Goal: Task Accomplishment & Management: Use online tool/utility

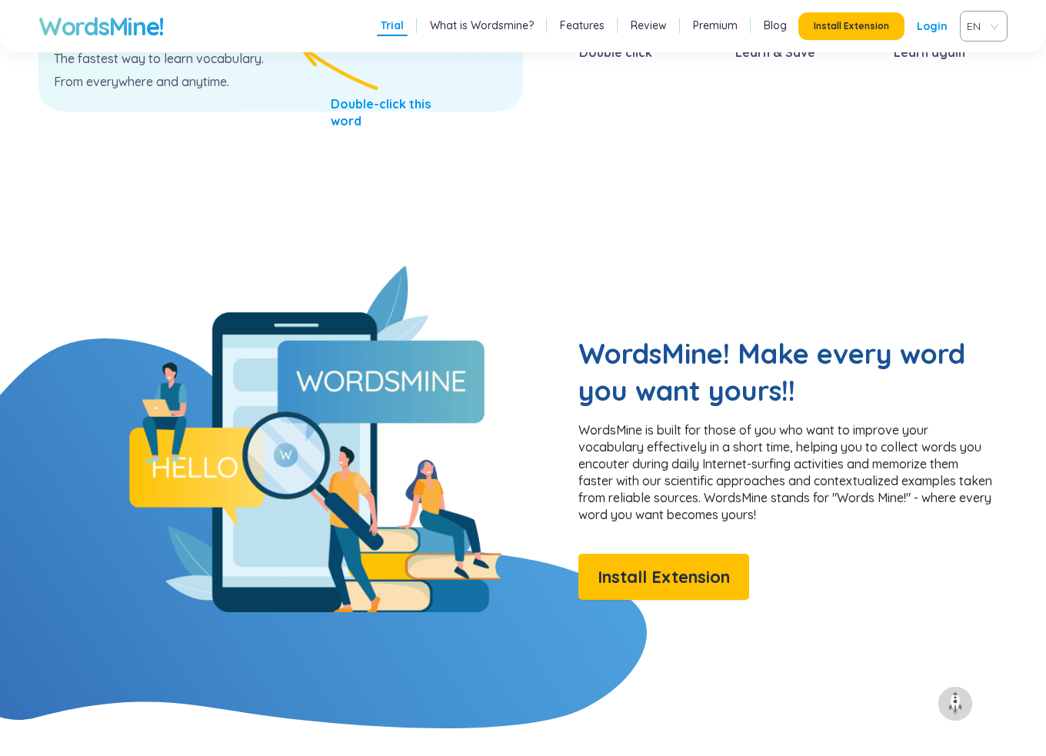
scroll to position [1077, 0]
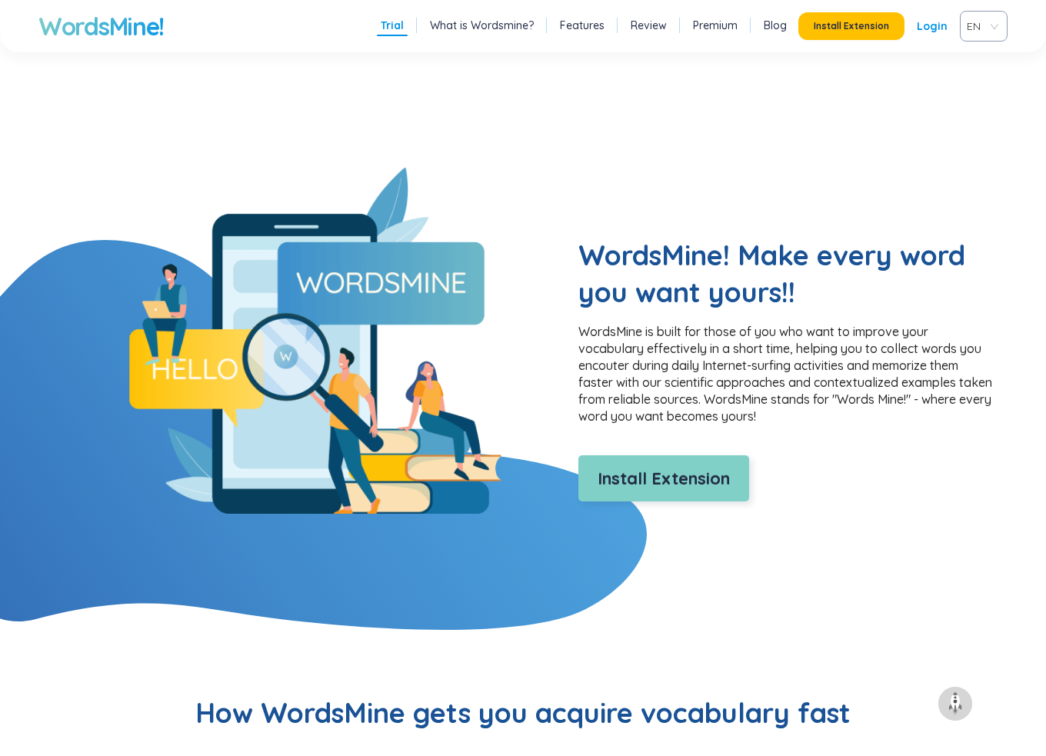
click at [614, 492] on span "Install Extension" at bounding box center [664, 479] width 132 height 27
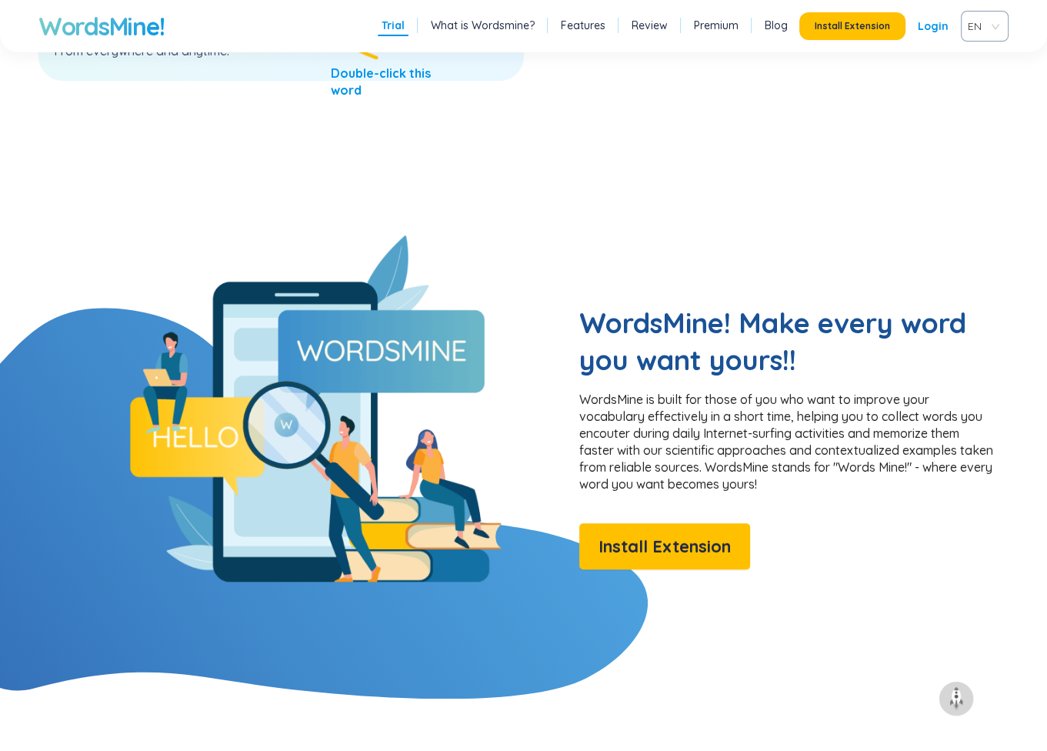
scroll to position [1065, 0]
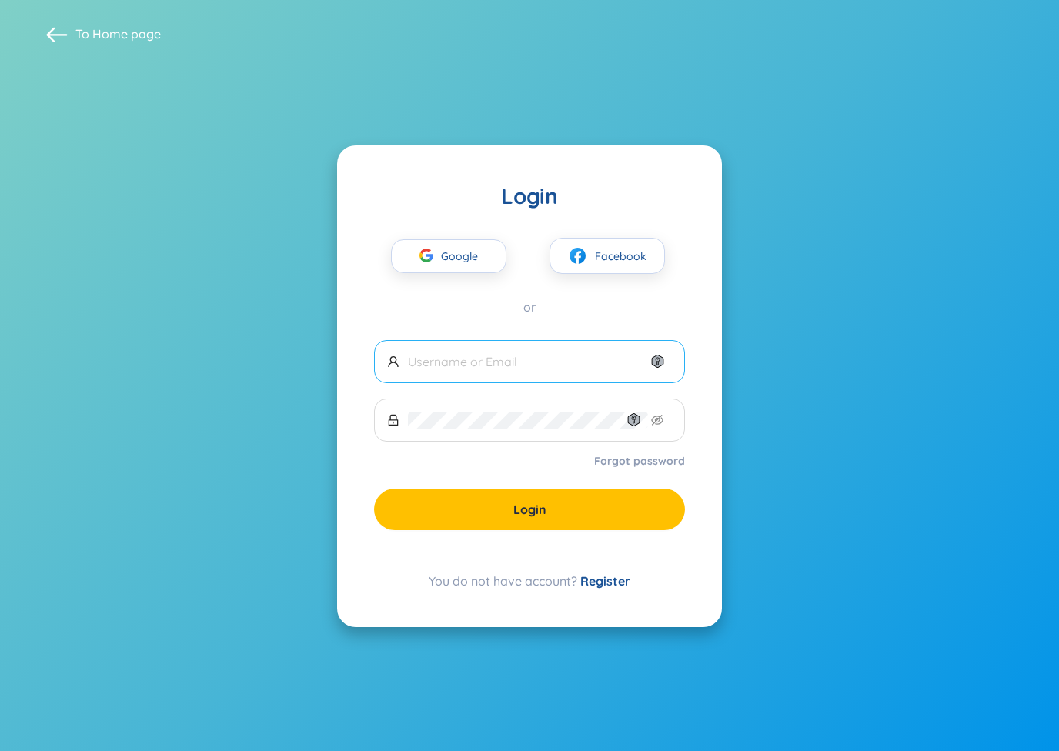
click at [536, 366] on input "text" at bounding box center [540, 361] width 264 height 17
click at [446, 254] on span "Google" at bounding box center [463, 256] width 45 height 32
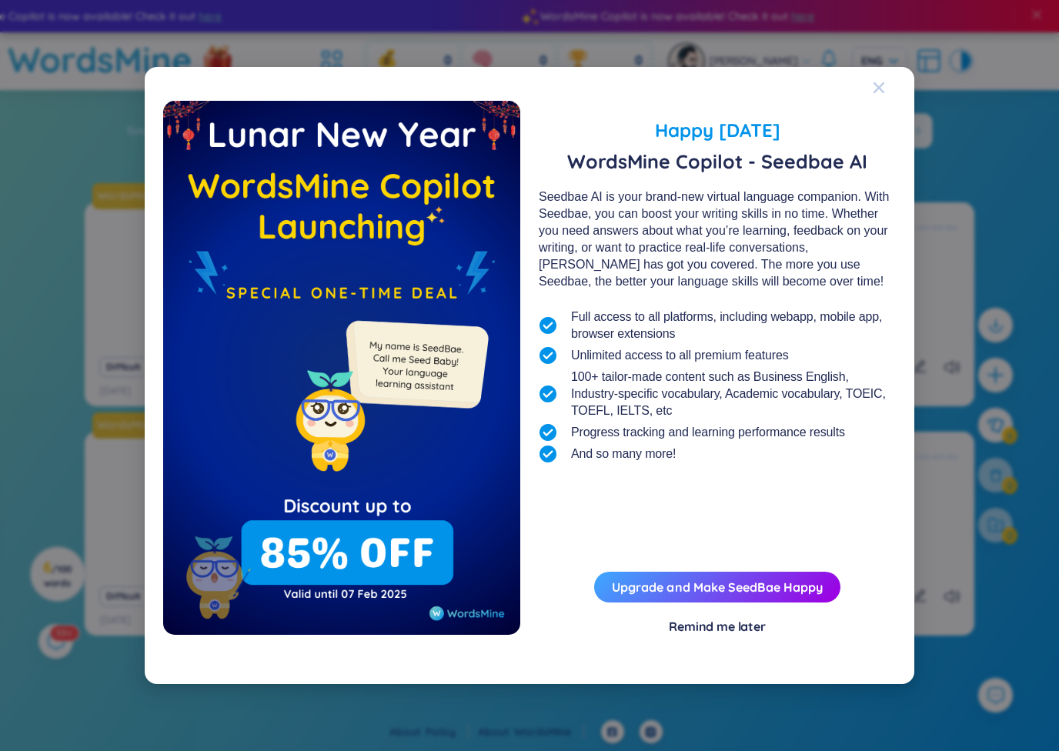
click at [880, 95] on div "Close" at bounding box center [879, 88] width 12 height 42
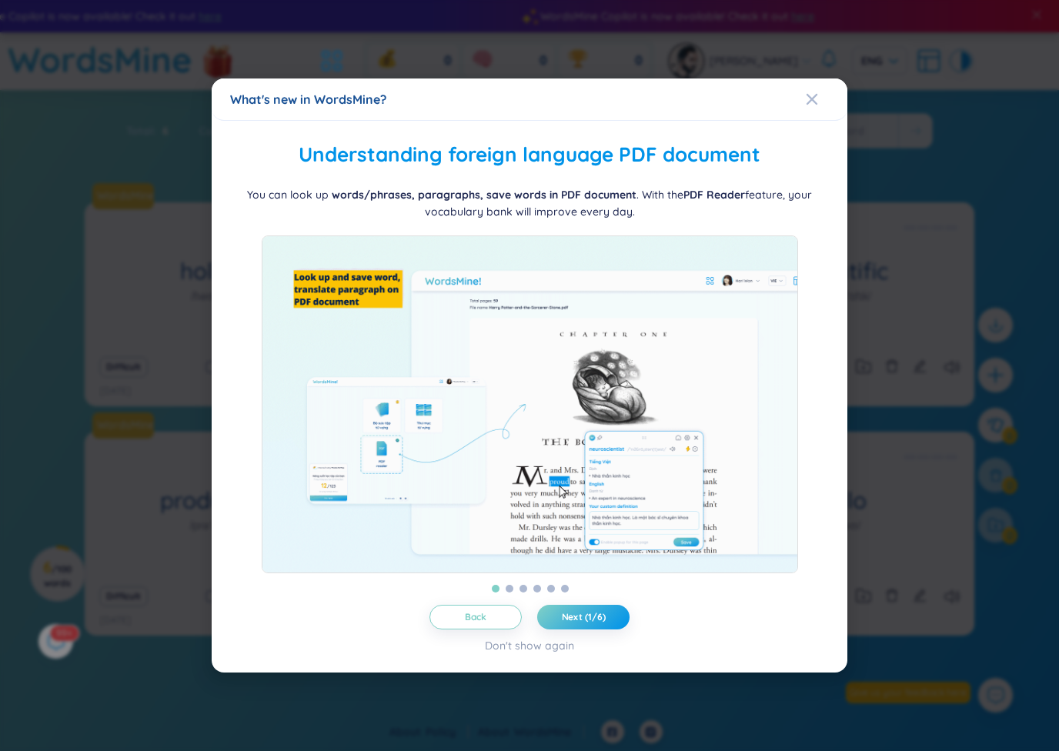
click at [804, 92] on div "What's new in WordsMine?" at bounding box center [529, 99] width 599 height 17
click at [813, 94] on icon "Close" at bounding box center [811, 99] width 11 height 11
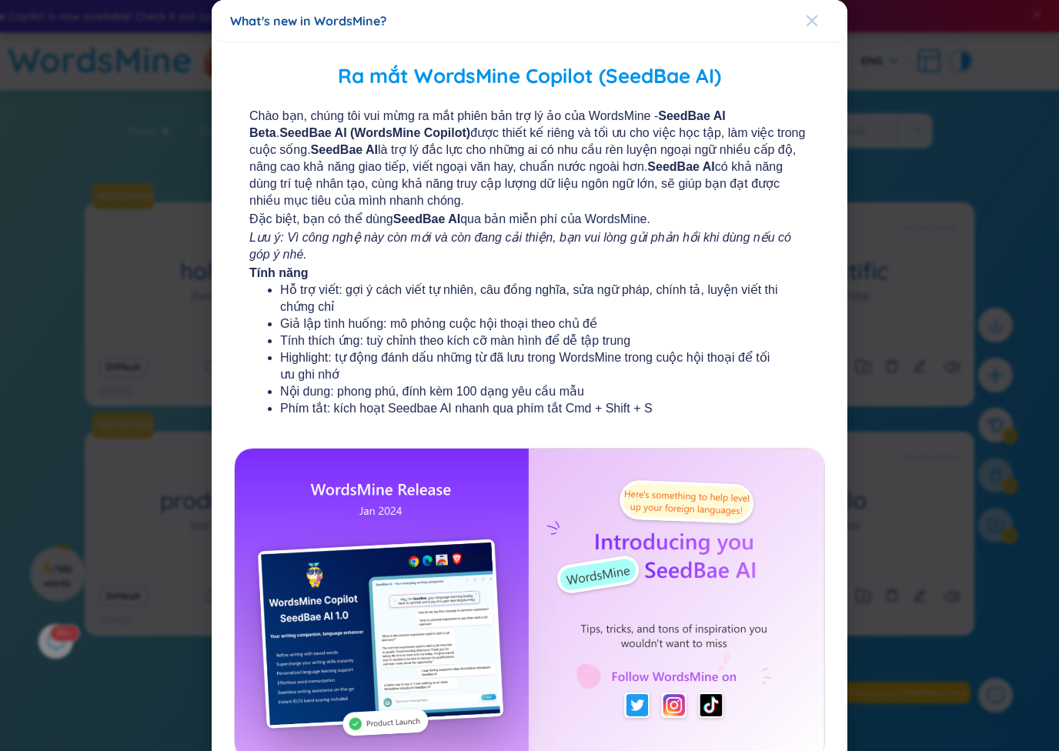
click at [806, 22] on icon "Close" at bounding box center [812, 21] width 12 height 12
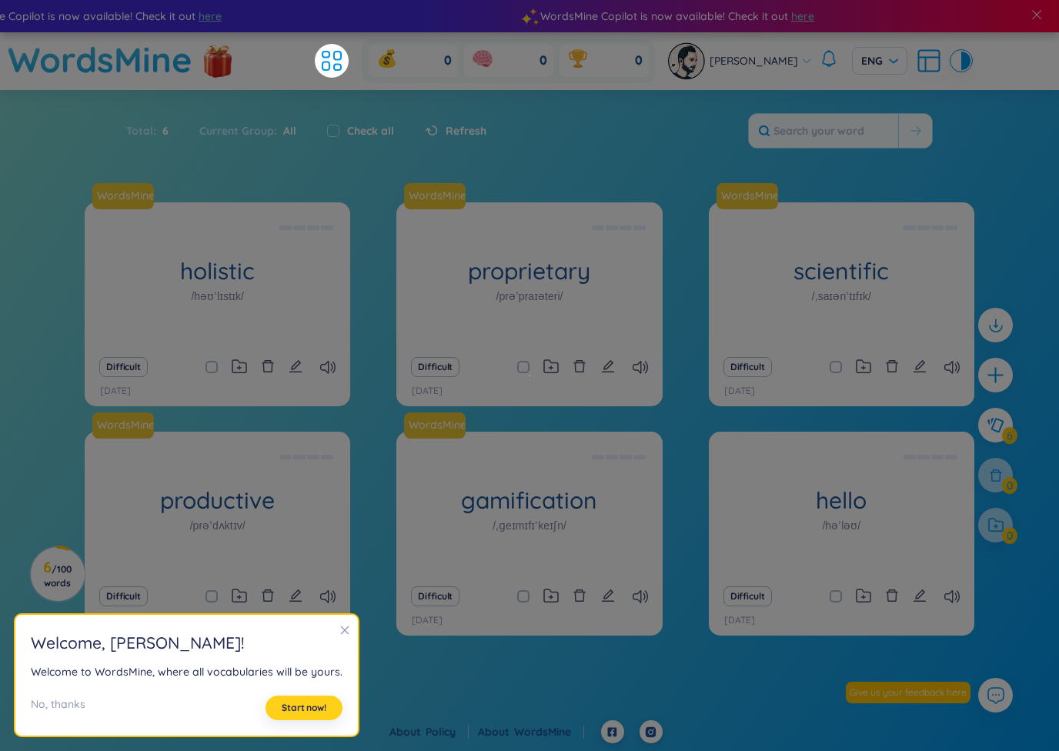
click at [308, 713] on span "Start now!" at bounding box center [304, 708] width 45 height 12
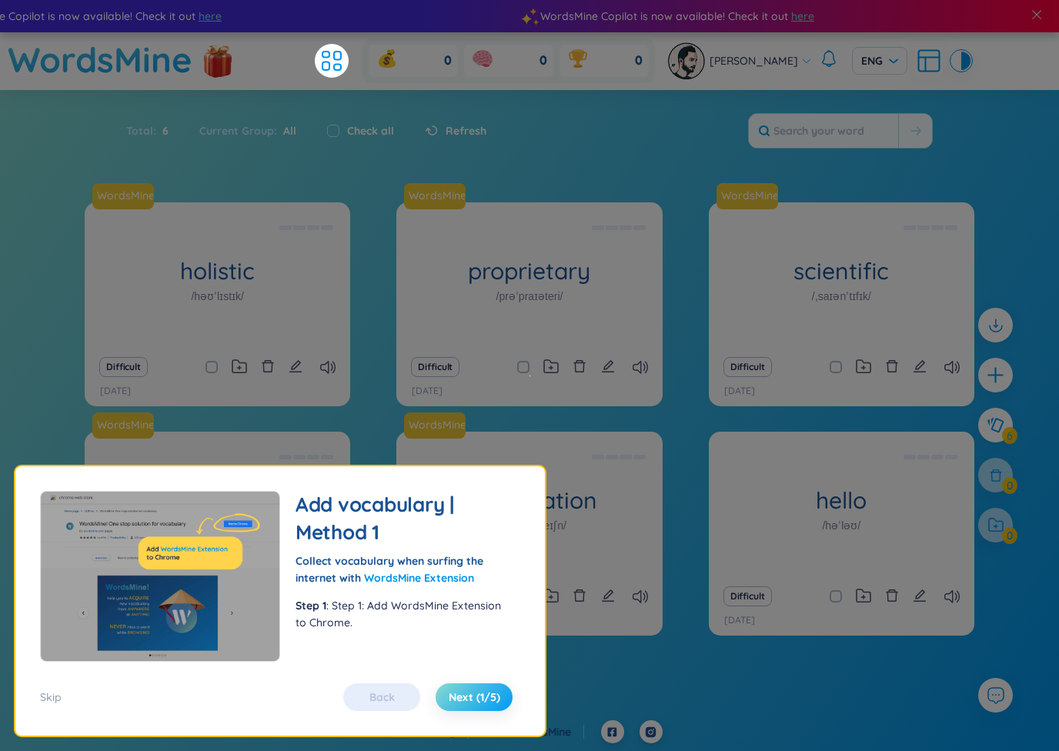
click at [452, 698] on span "Next (1/5)" at bounding box center [475, 696] width 52 height 15
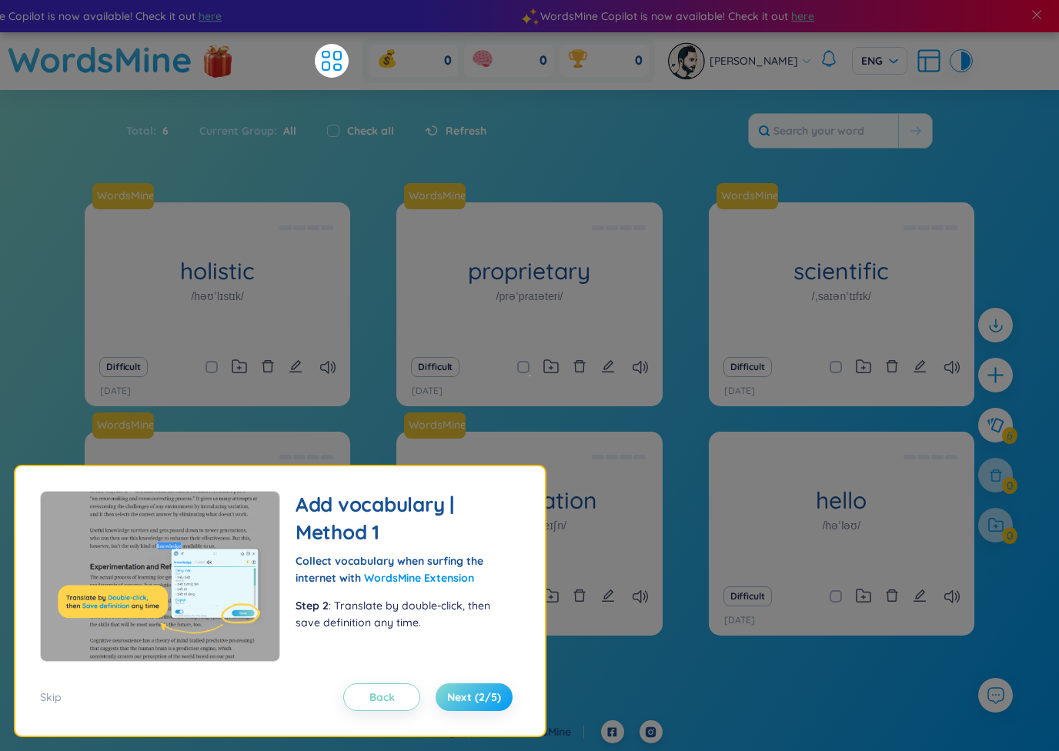
click at [456, 696] on span "Next (2/5)" at bounding box center [474, 696] width 54 height 15
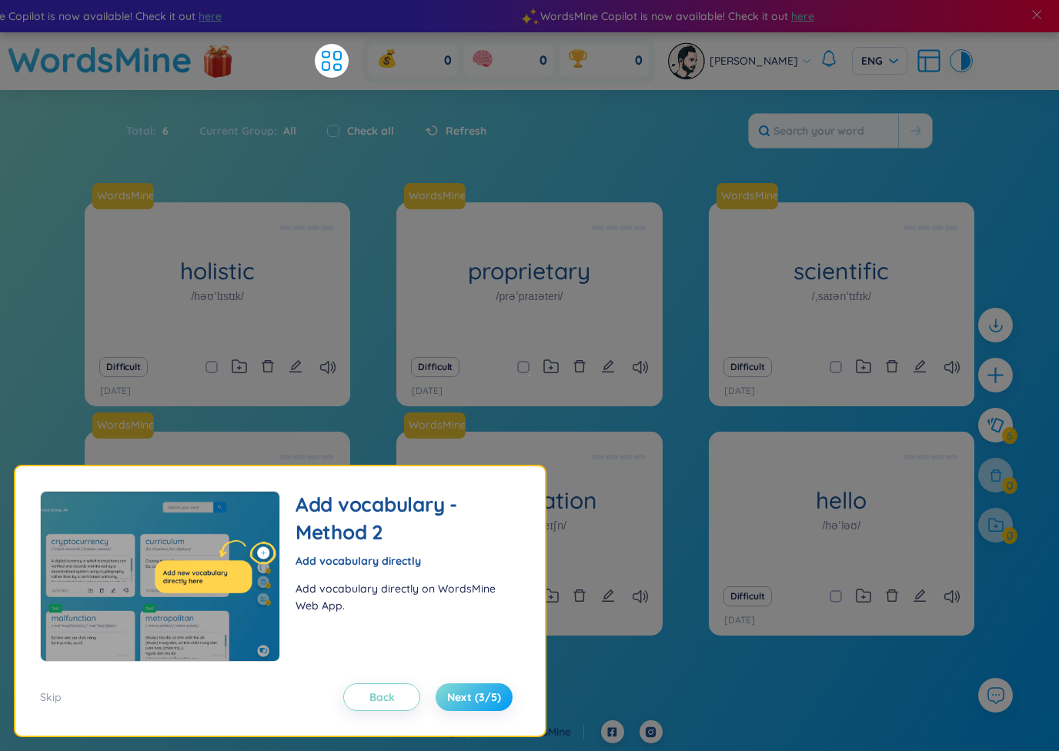
click at [456, 696] on span "Next (3/5)" at bounding box center [474, 696] width 54 height 15
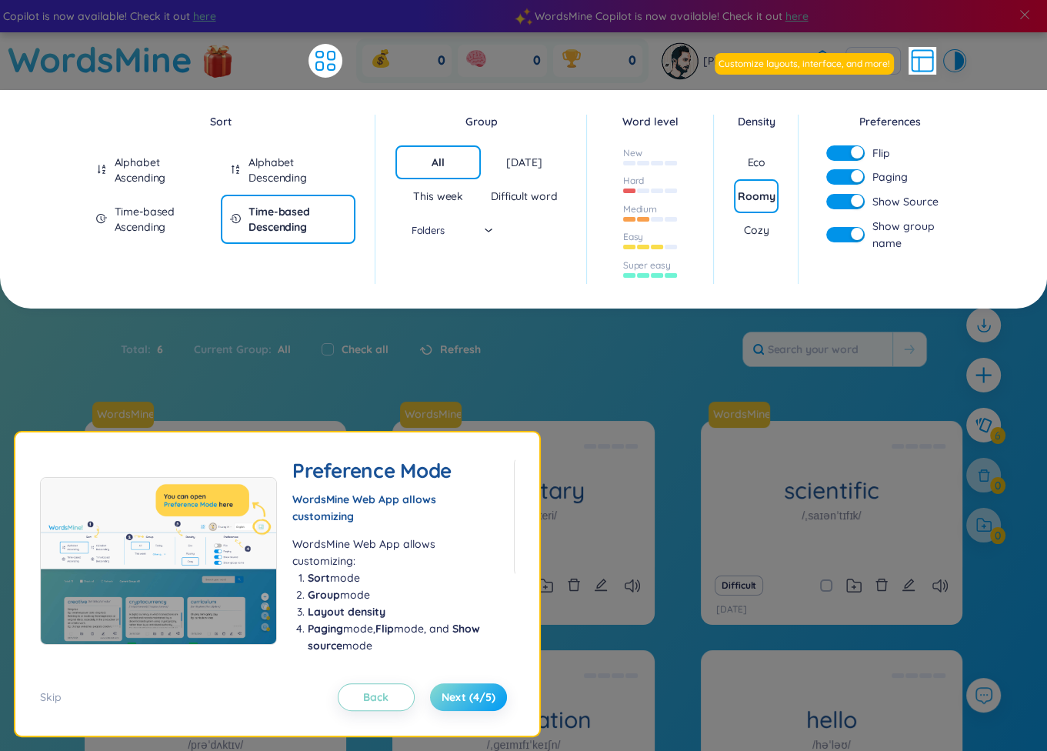
click at [449, 698] on span "Next (4/5)" at bounding box center [469, 696] width 54 height 15
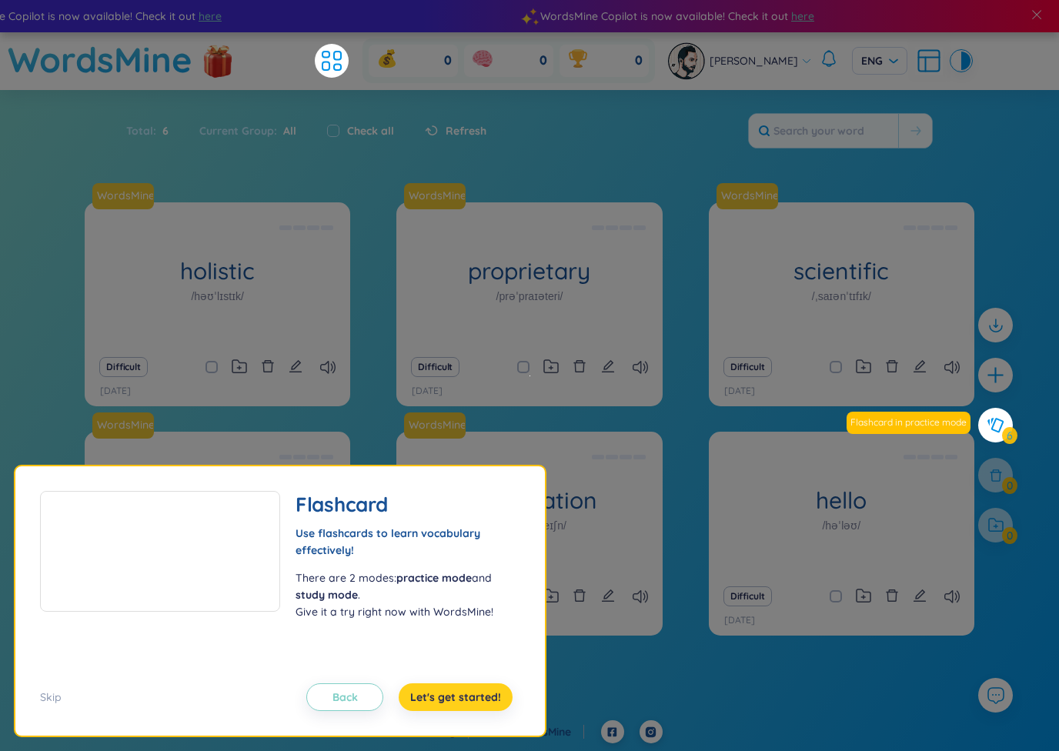
click at [449, 698] on span "Let's get started!" at bounding box center [455, 696] width 91 height 15
